Goal: Task Accomplishment & Management: Use online tool/utility

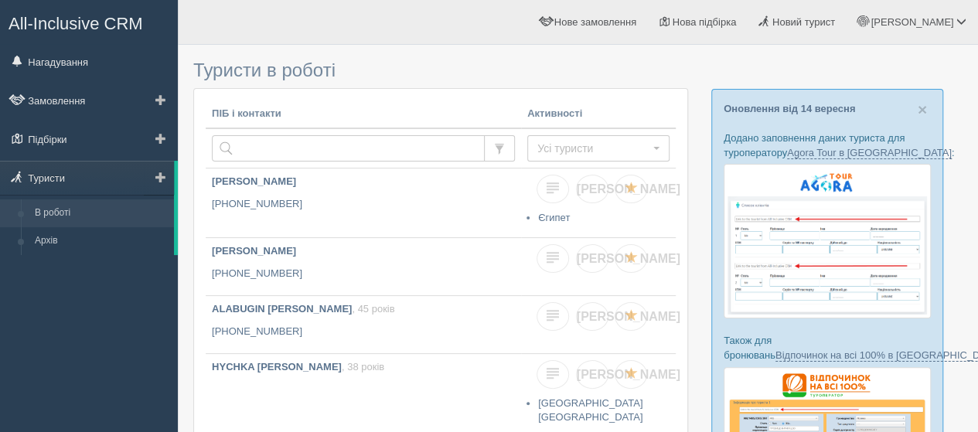
click at [152, 173] on link at bounding box center [159, 178] width 30 height 34
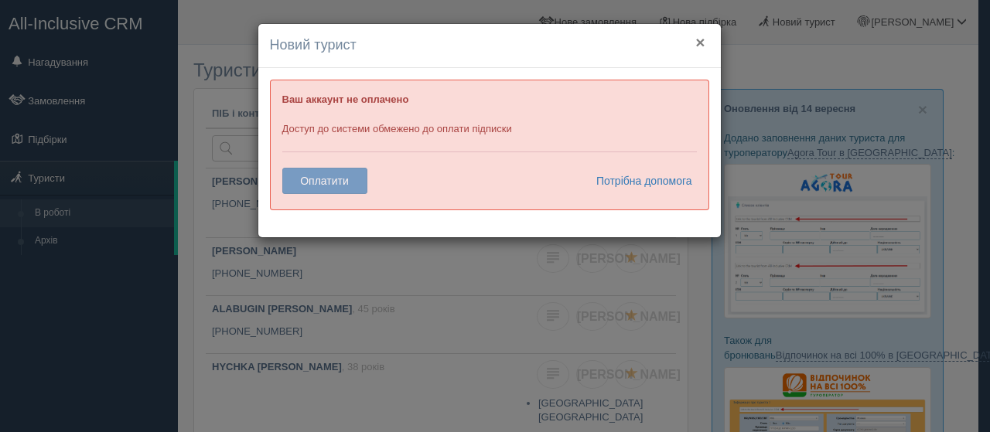
click at [702, 39] on button "×" at bounding box center [699, 42] width 9 height 16
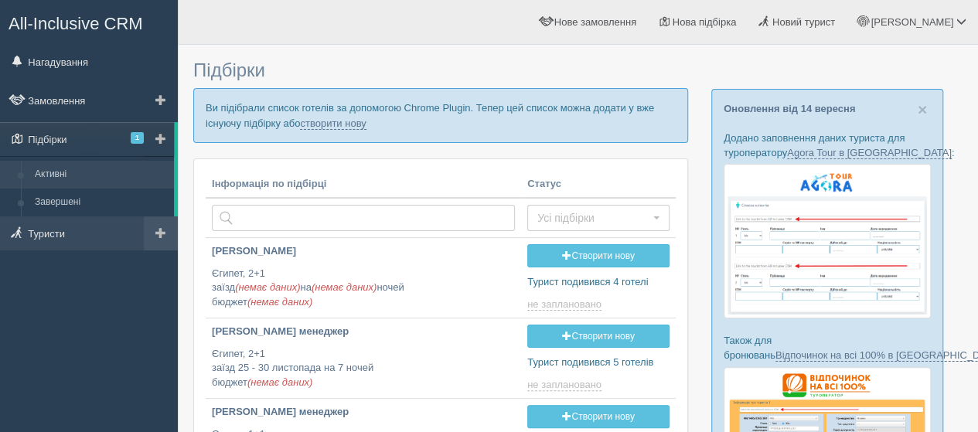
click at [153, 230] on link at bounding box center [161, 234] width 34 height 34
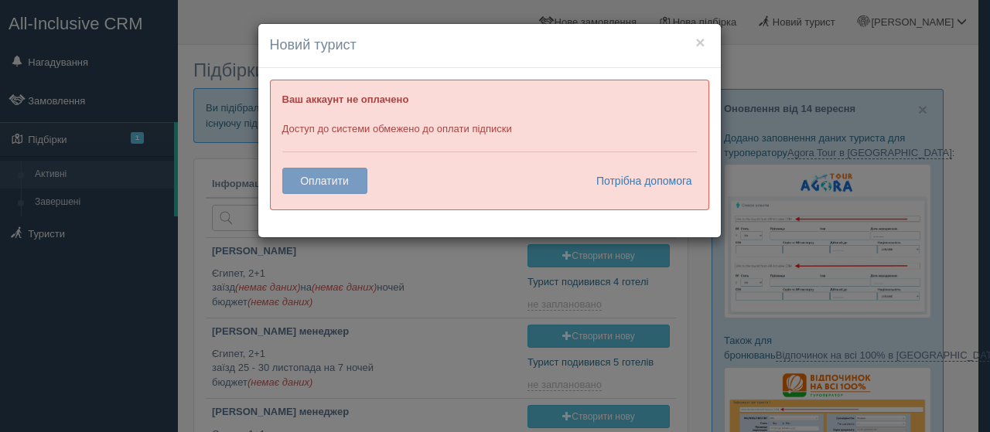
click at [709, 36] on div "× Новий турист" at bounding box center [489, 46] width 462 height 44
click at [701, 47] on button "×" at bounding box center [699, 42] width 9 height 16
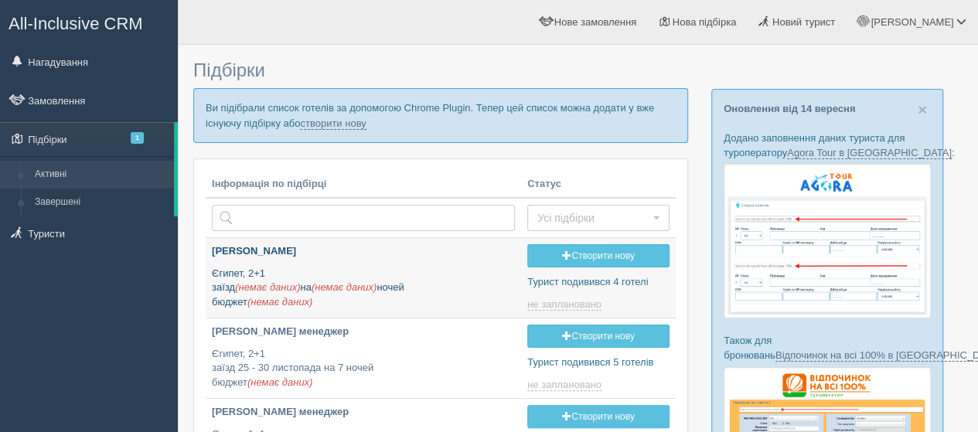
type input "[DATE] 17:20"
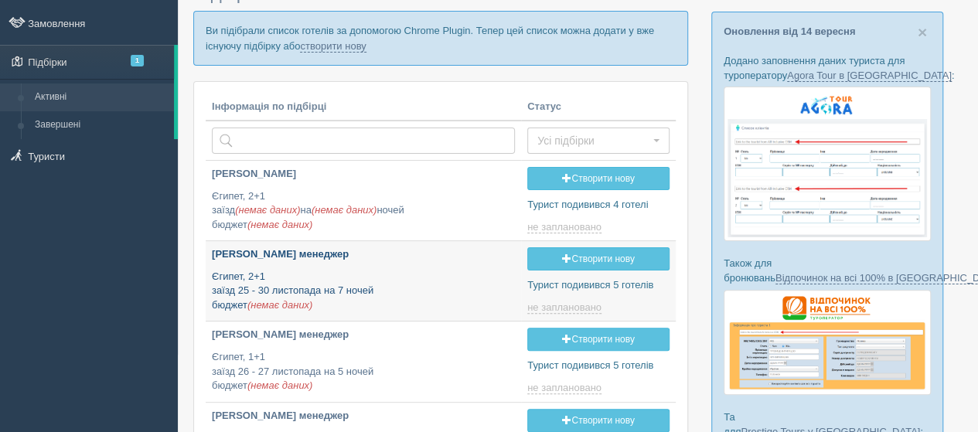
type input "2025-09-16 15:35"
type input "2025-09-16 10:10"
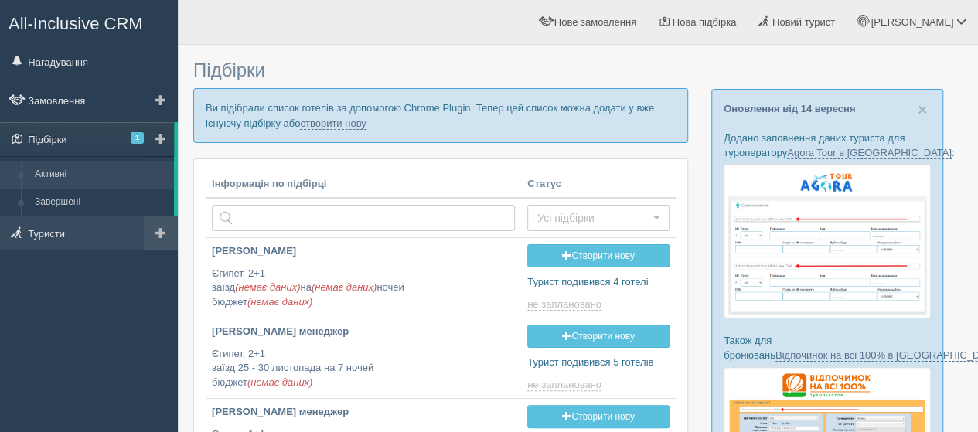
click at [148, 244] on link at bounding box center [161, 234] width 34 height 34
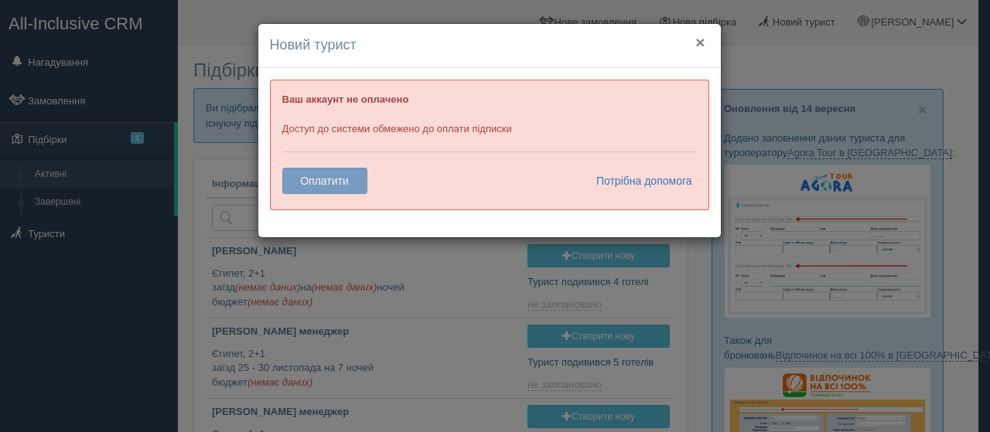
click at [701, 42] on button "×" at bounding box center [699, 42] width 9 height 16
